Goal: Task Accomplishment & Management: Manage account settings

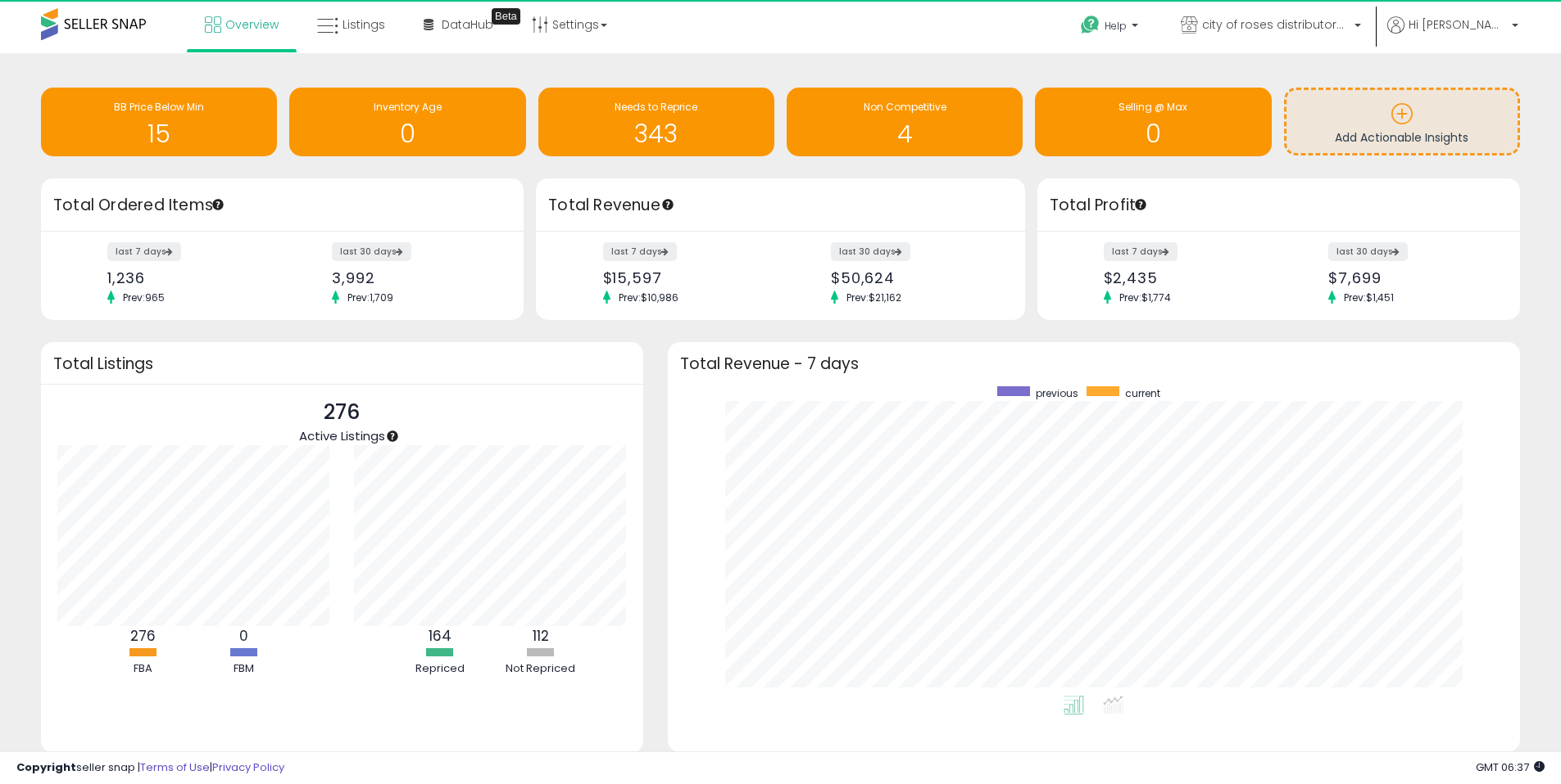
scroll to position [309, 820]
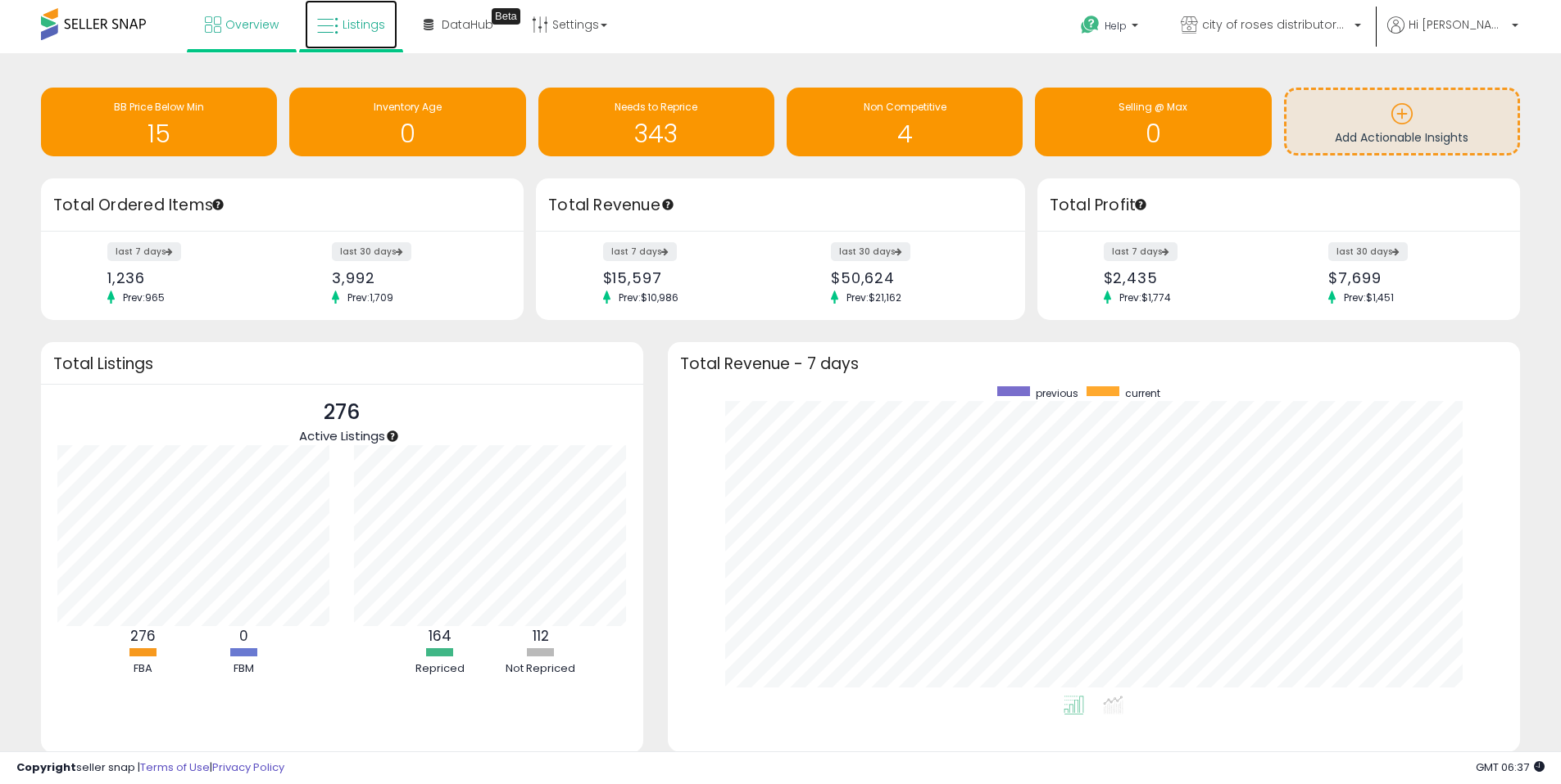
click at [349, 22] on span "Listings" at bounding box center [364, 24] width 43 height 16
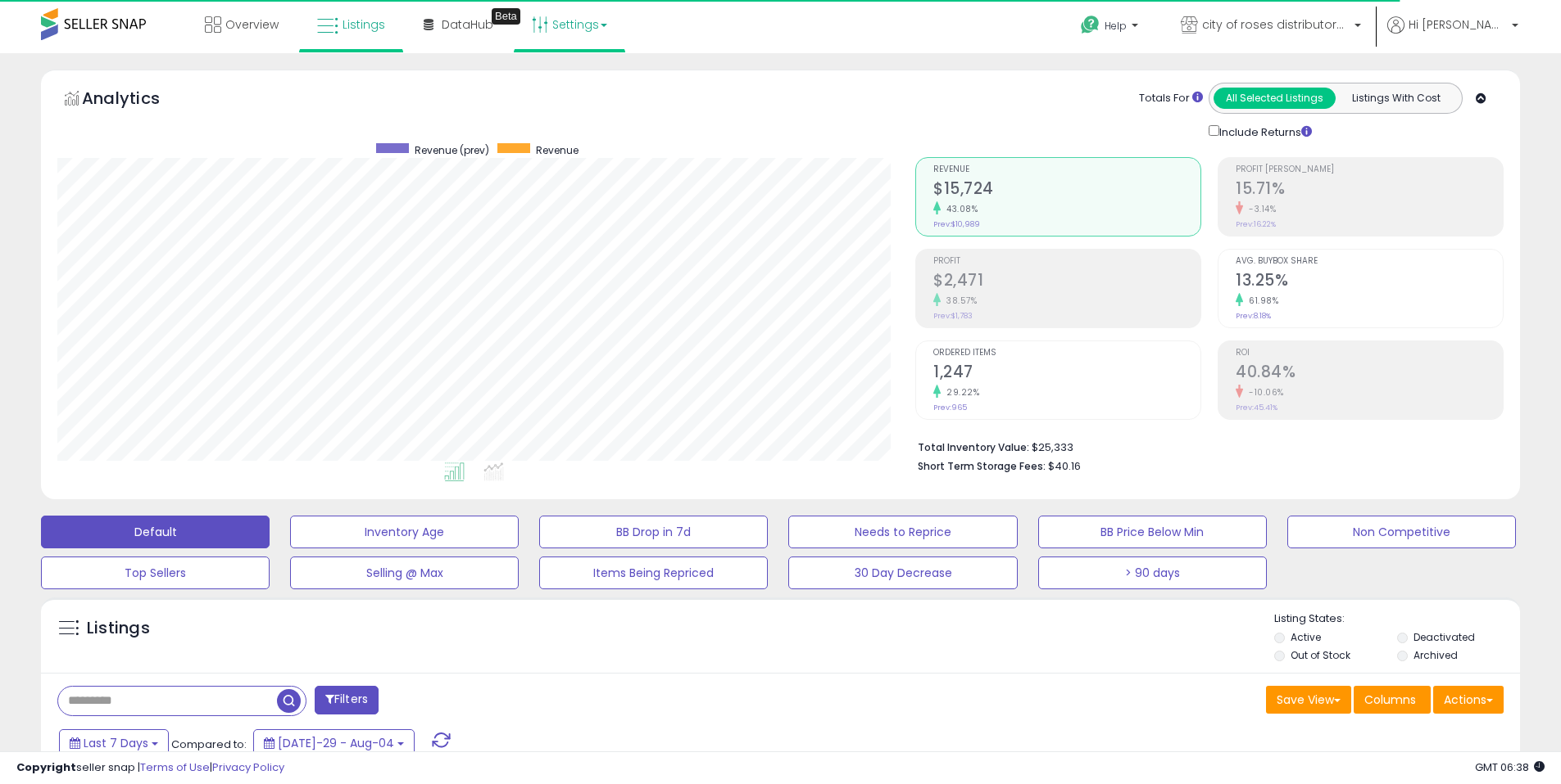
click at [562, 18] on link "Settings" at bounding box center [569, 24] width 100 height 49
click at [545, 96] on li "Store settings" at bounding box center [583, 84] width 121 height 41
click at [559, 41] on link "Settings" at bounding box center [569, 24] width 100 height 49
click at [576, 78] on link "Store settings" at bounding box center [572, 83] width 74 height 16
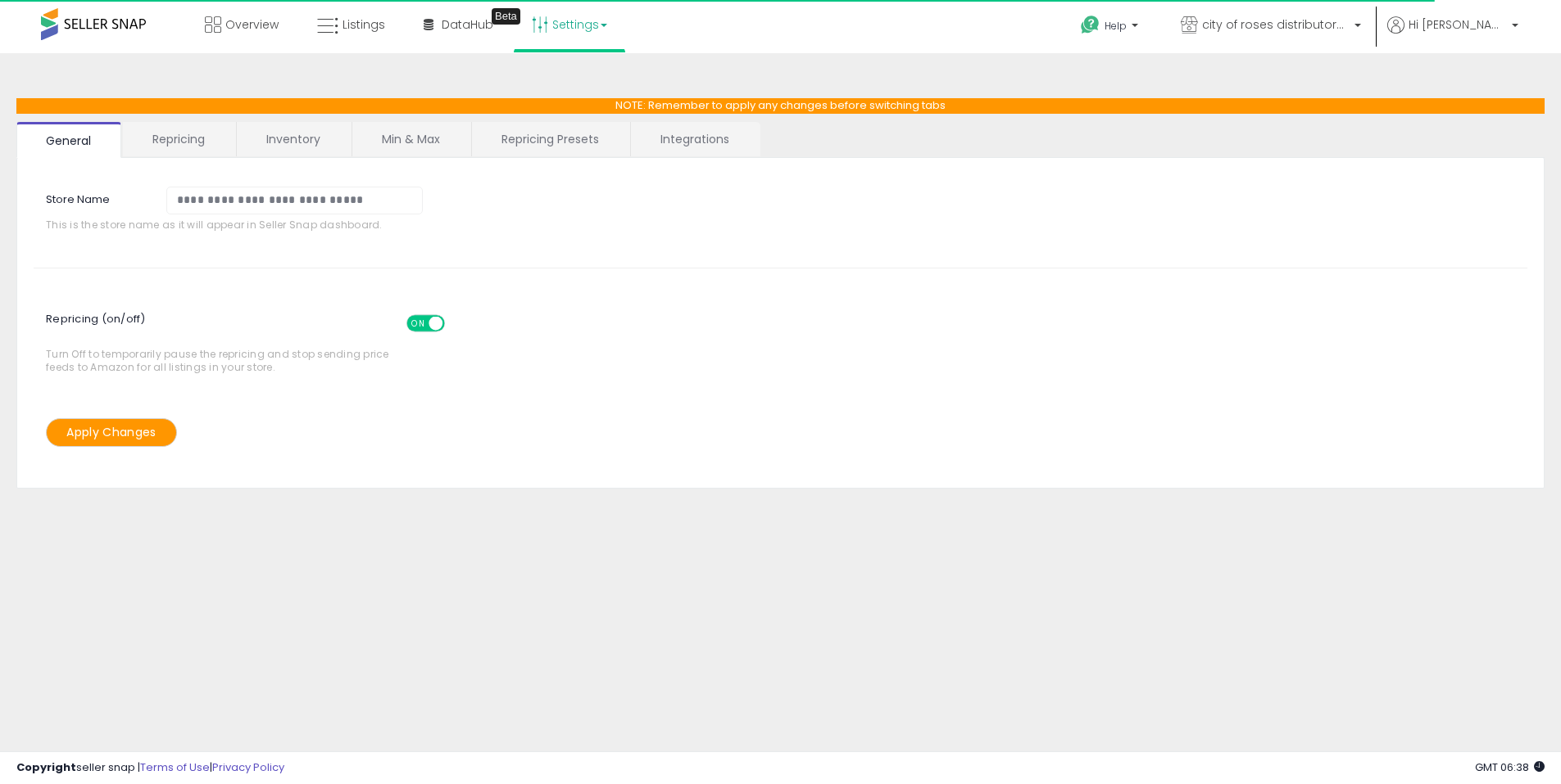
click at [593, 141] on link "Repricing Presets" at bounding box center [550, 139] width 156 height 34
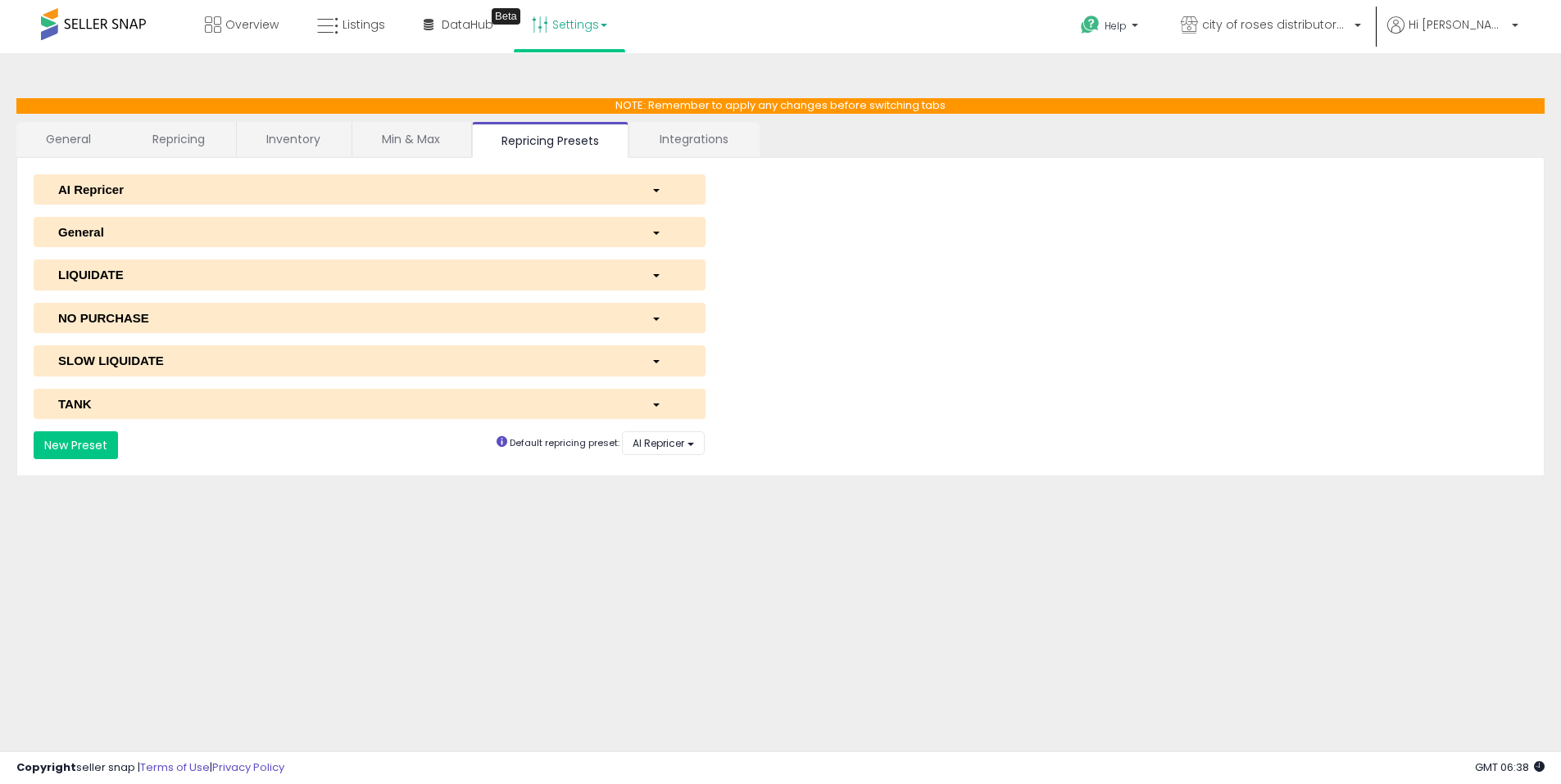
click at [507, 203] on button "AI Repricer" at bounding box center [369, 189] width 672 height 30
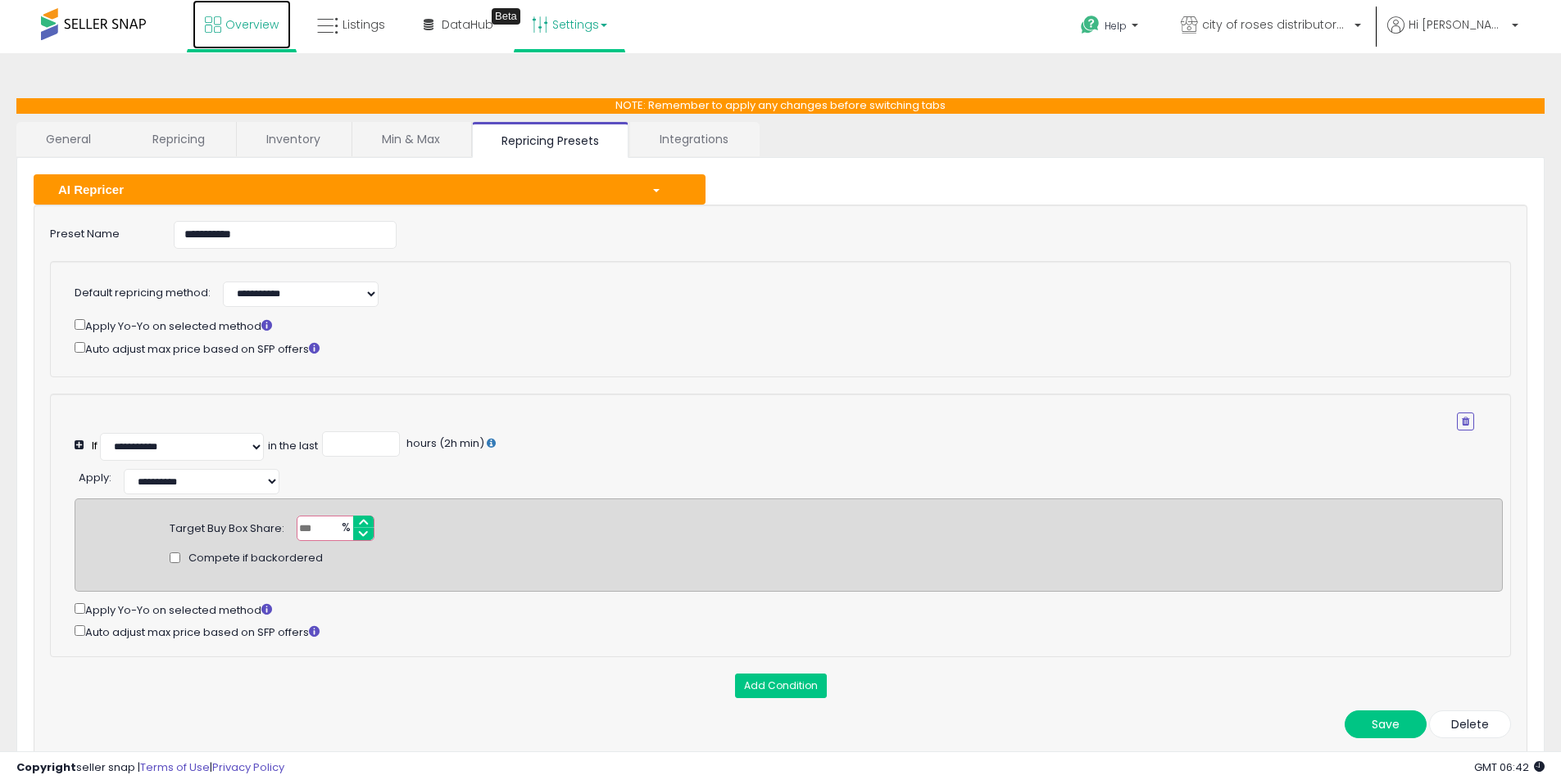
click at [220, 23] on icon at bounding box center [212, 24] width 16 height 16
click at [357, 24] on span "Listings" at bounding box center [364, 24] width 43 height 16
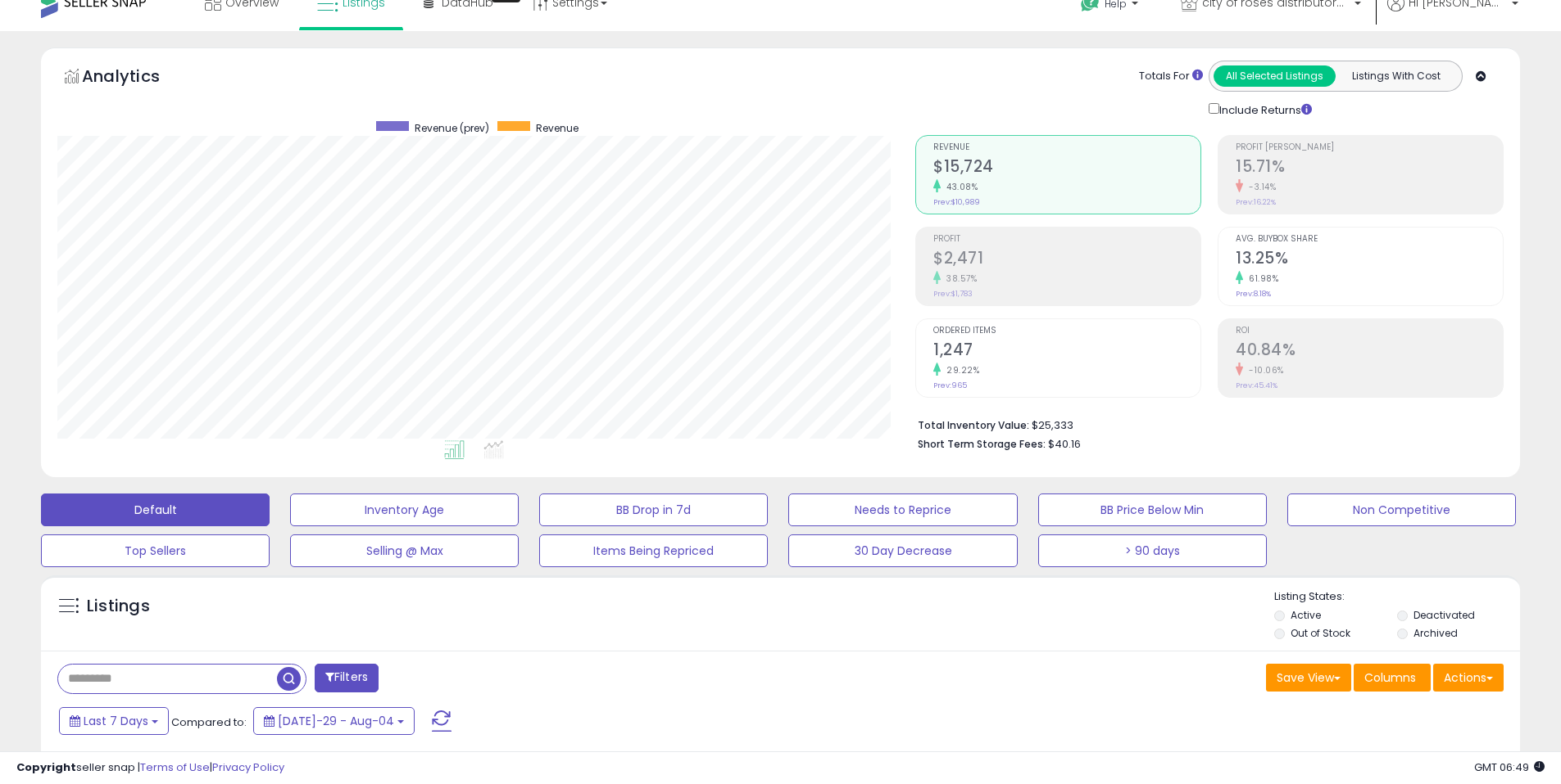
scroll to position [34, 0]
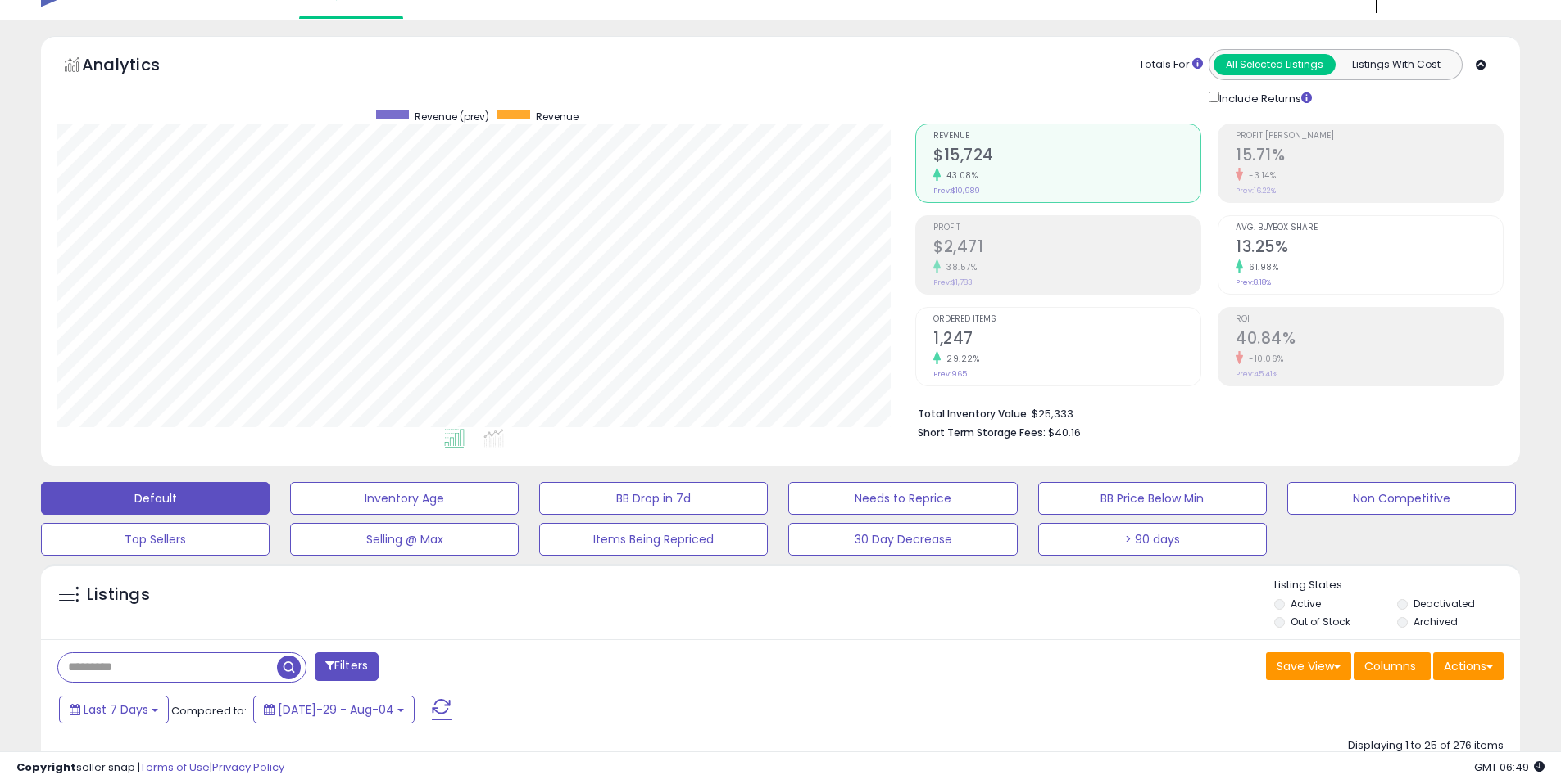
click at [260, 666] on input "text" at bounding box center [168, 668] width 219 height 29
paste input "**********"
type input "**********"
click at [427, 667] on span "button" at bounding box center [430, 668] width 24 height 24
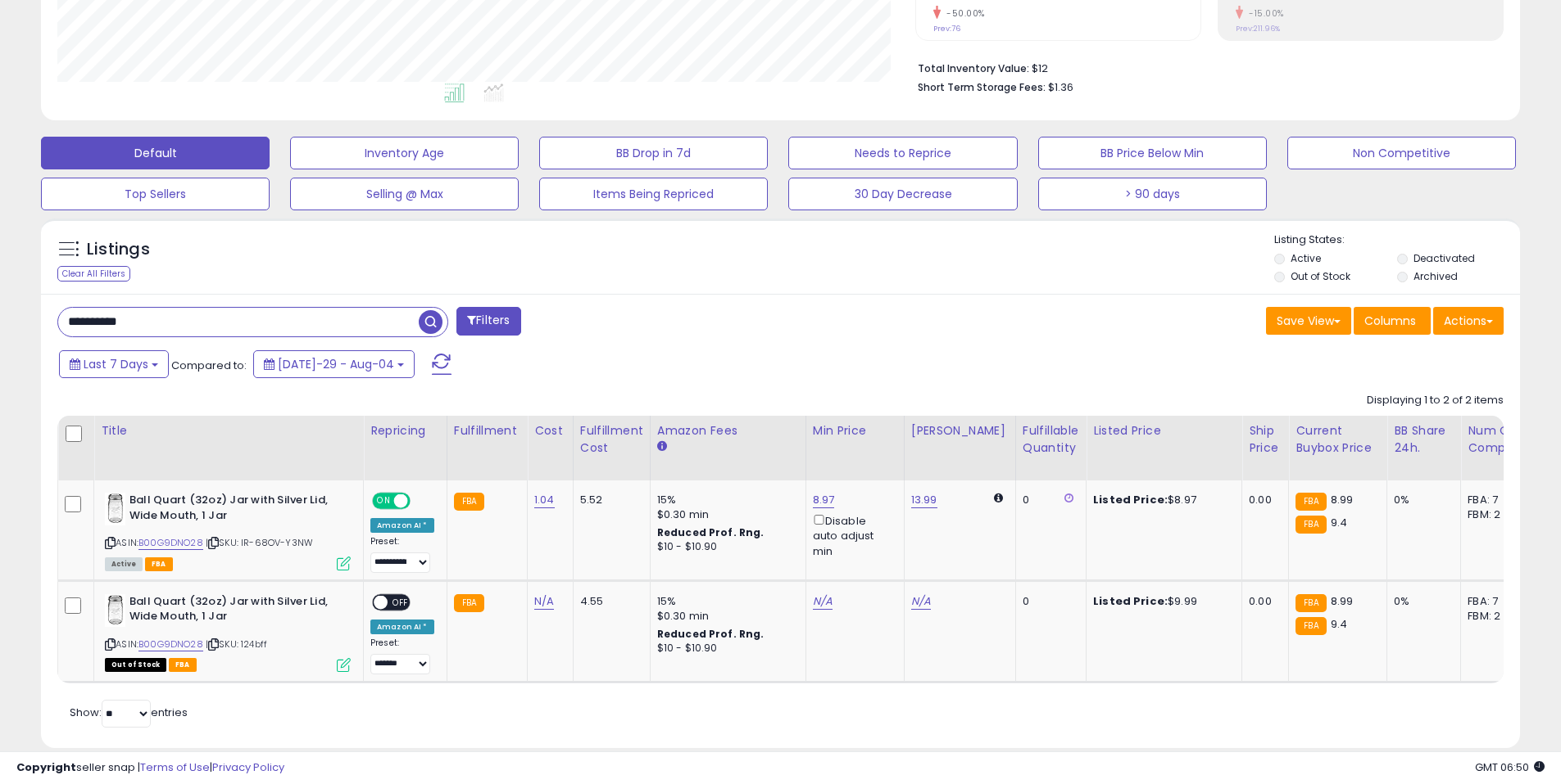
scroll to position [335, 858]
